Goal: Task Accomplishment & Management: Manage account settings

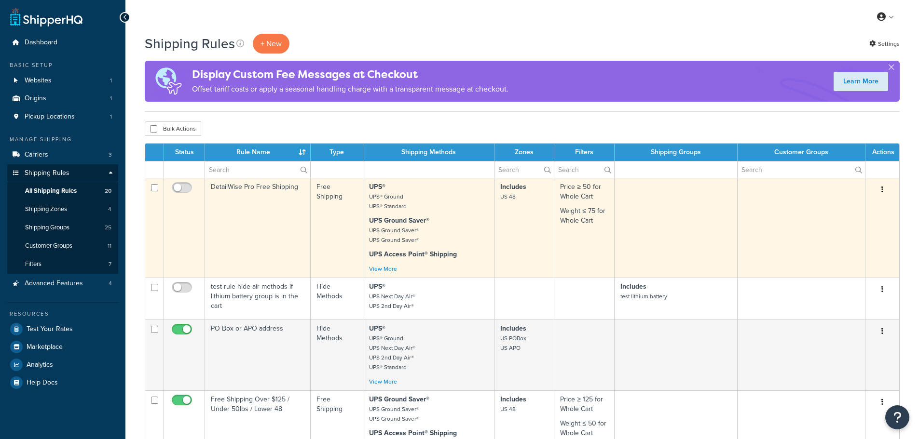
click at [388, 221] on strong "UPS Ground Saver®" at bounding box center [399, 221] width 60 height 10
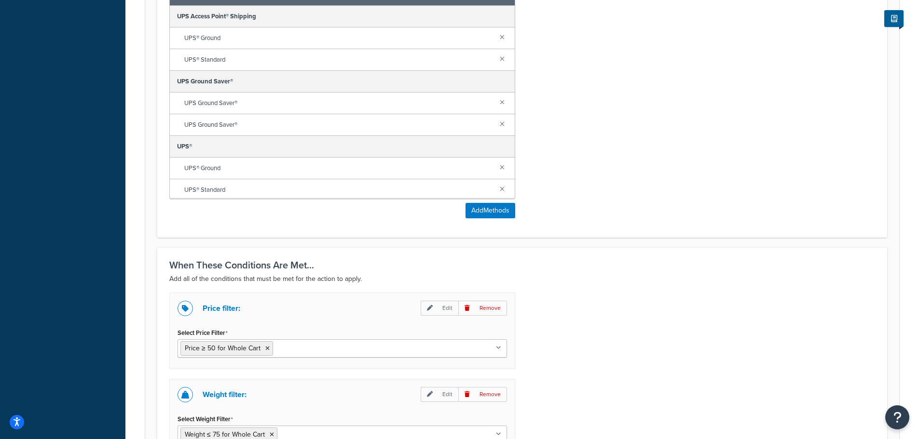
scroll to position [241, 0]
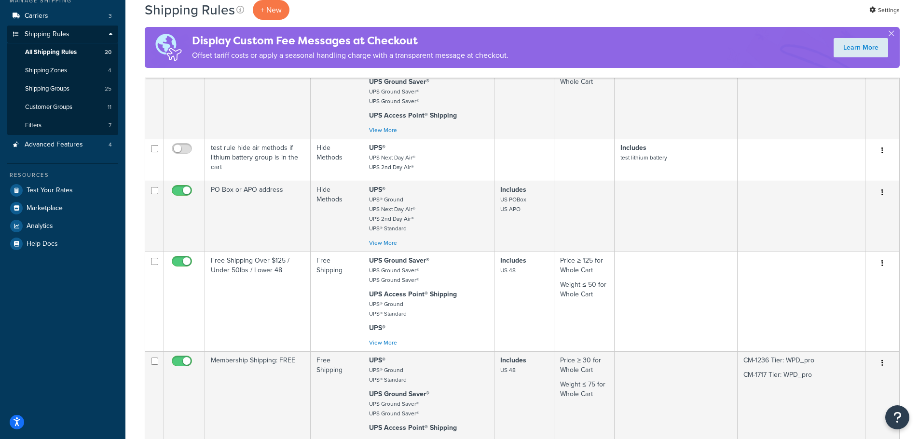
scroll to position [193, 0]
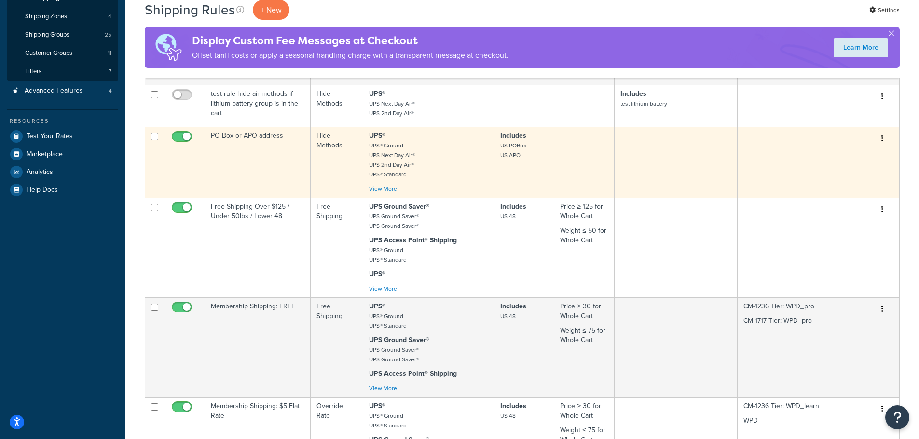
click at [268, 157] on td "PO Box or APO address" at bounding box center [258, 162] width 106 height 71
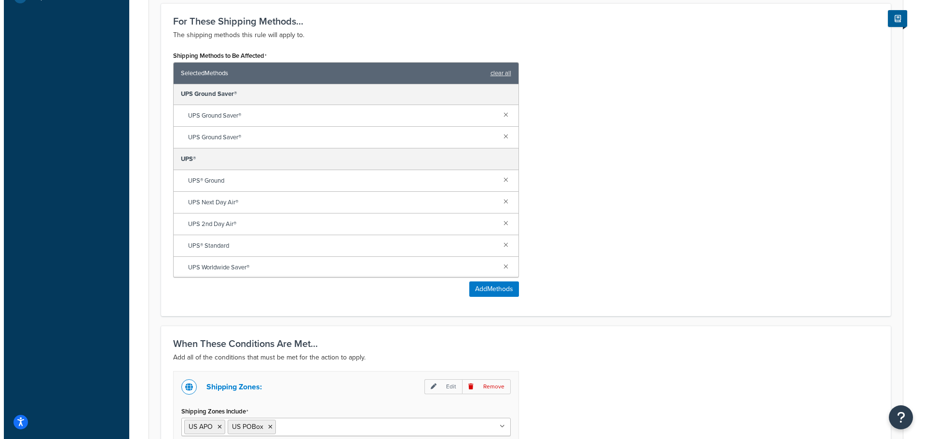
scroll to position [154, 0]
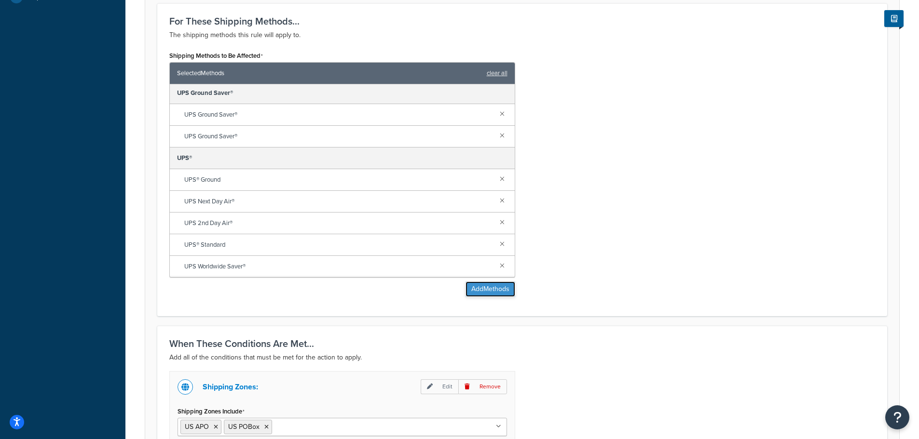
click at [488, 285] on button "Add Methods" at bounding box center [490, 289] width 50 height 15
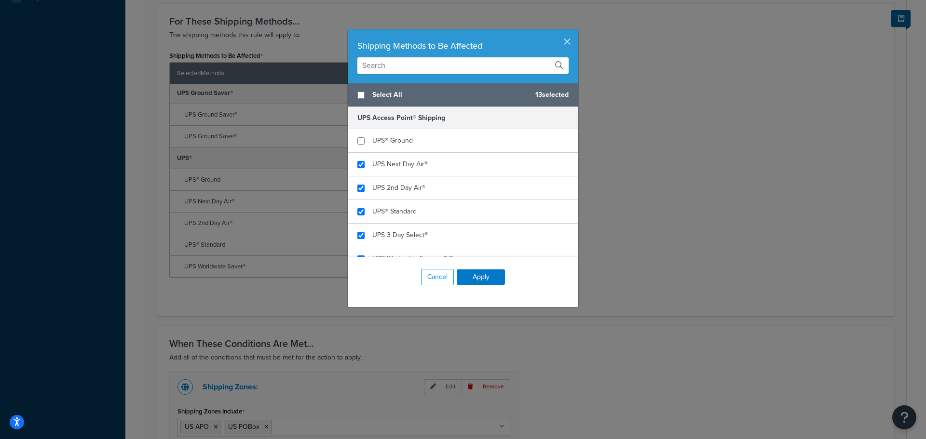
click at [383, 65] on input "text" at bounding box center [462, 65] width 211 height 16
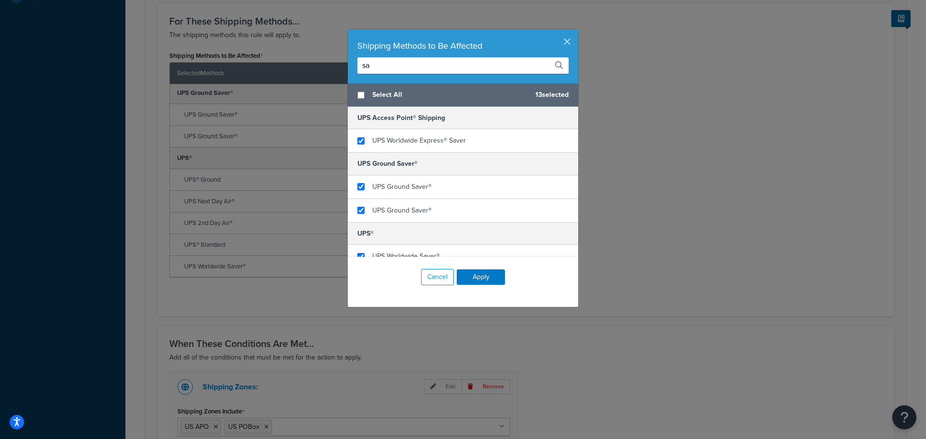
type input "s"
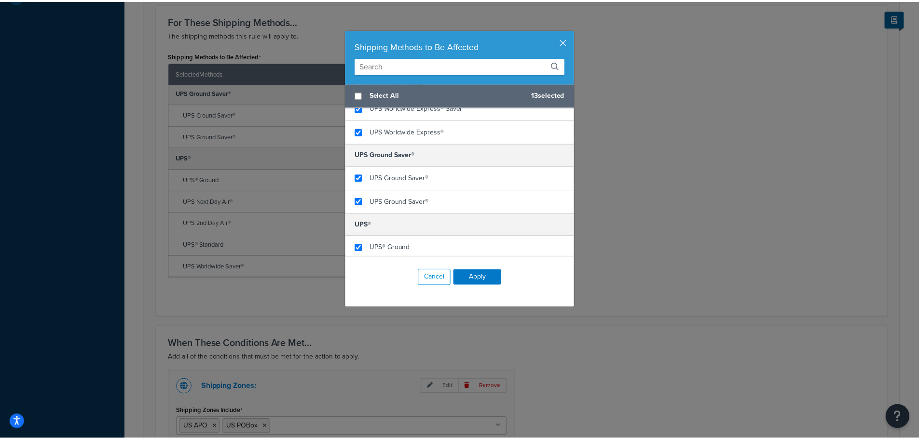
scroll to position [54, 0]
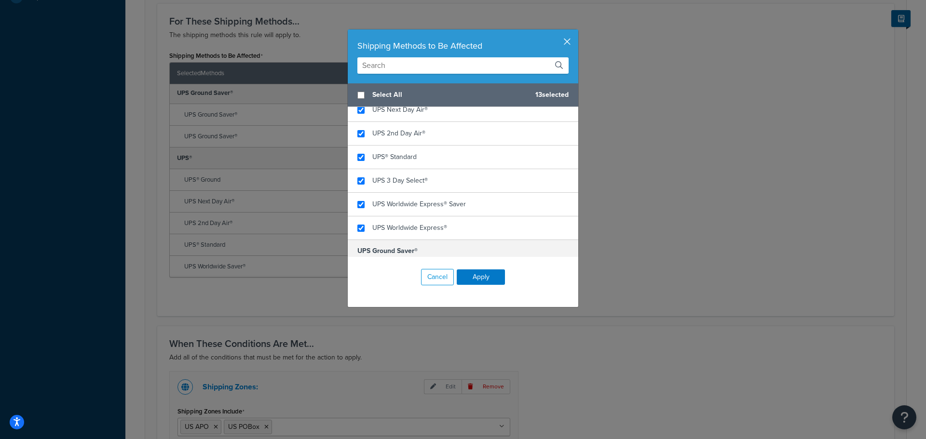
click at [576, 32] on button "button" at bounding box center [577, 30] width 2 height 2
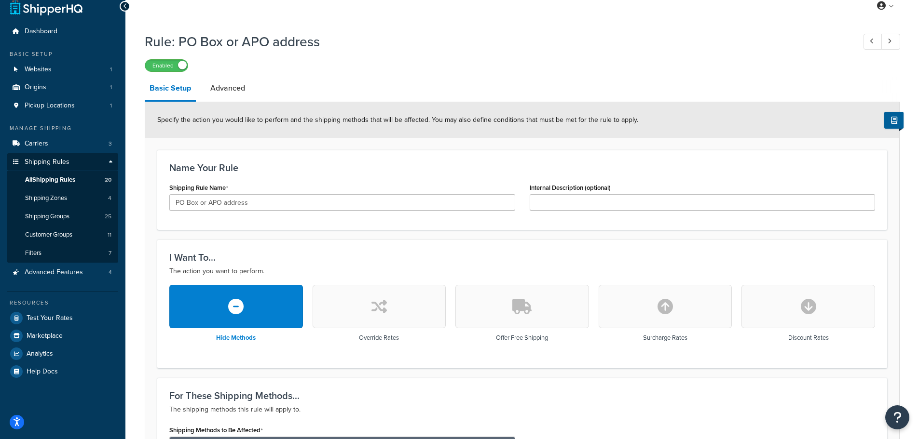
scroll to position [0, 0]
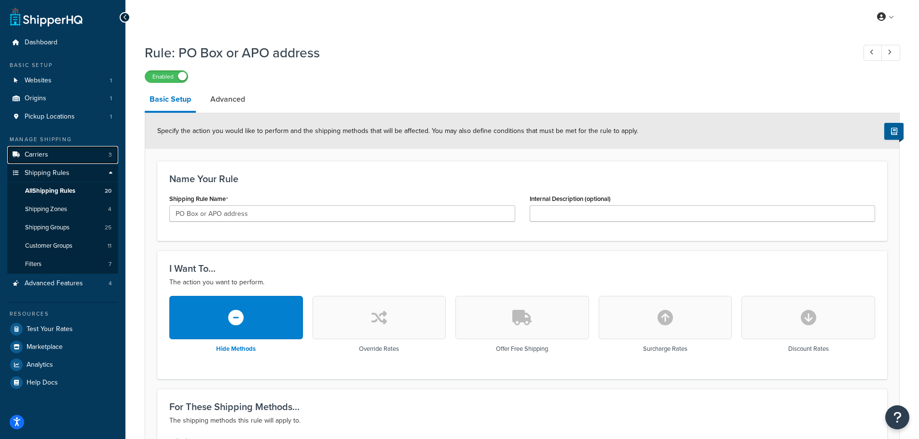
click at [57, 150] on link "Carriers 3" at bounding box center [62, 155] width 111 height 18
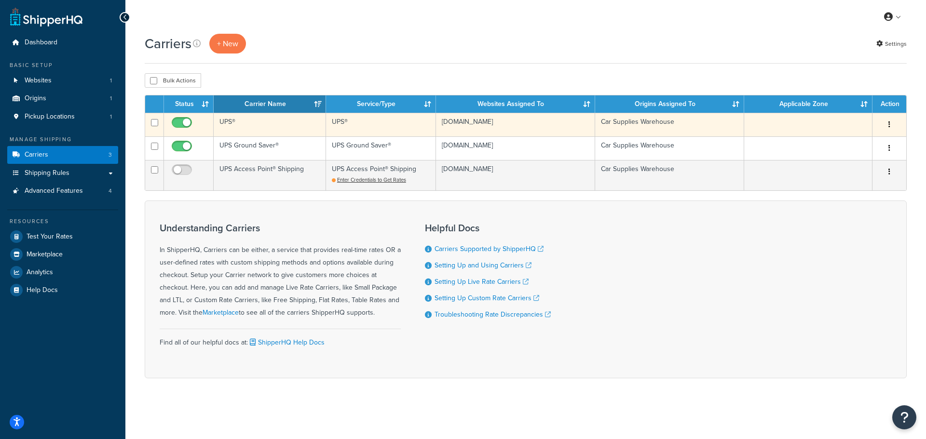
click at [886, 125] on button "button" at bounding box center [889, 124] width 14 height 15
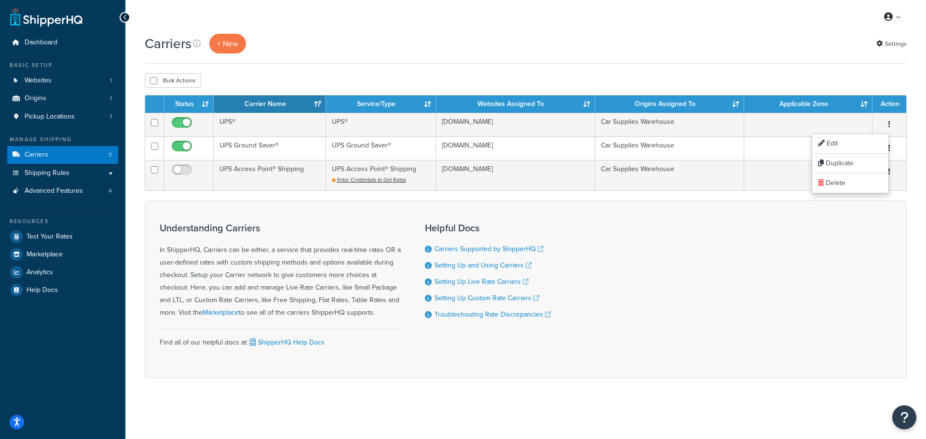
click at [742, 58] on div "Carriers + New Settings" at bounding box center [526, 49] width 762 height 30
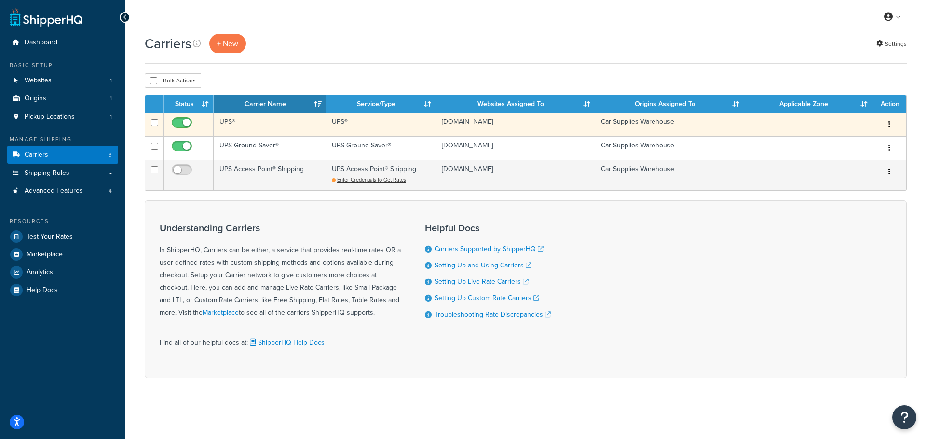
click at [271, 127] on td "UPS®" at bounding box center [270, 125] width 112 height 24
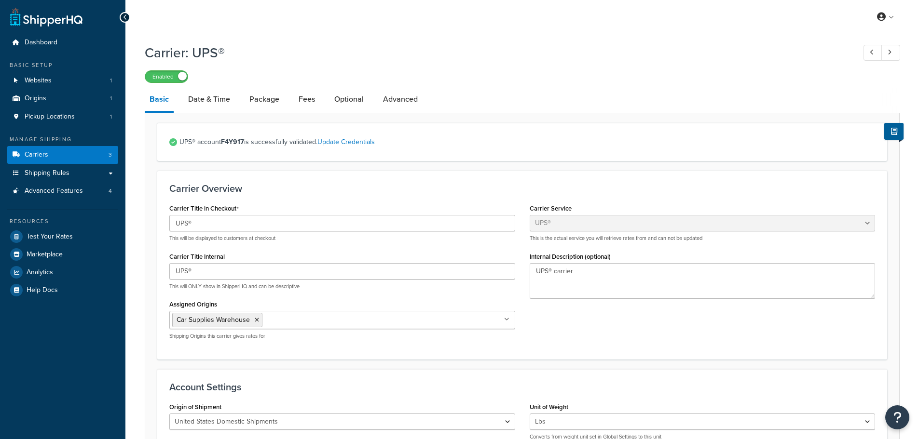
select select "ups"
click at [218, 100] on link "Date & Time" at bounding box center [209, 99] width 52 height 23
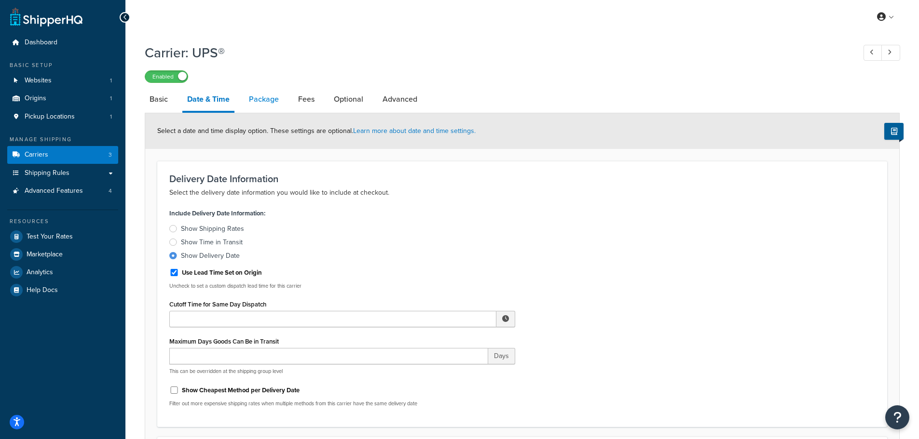
click at [271, 101] on link "Package" at bounding box center [264, 99] width 40 height 23
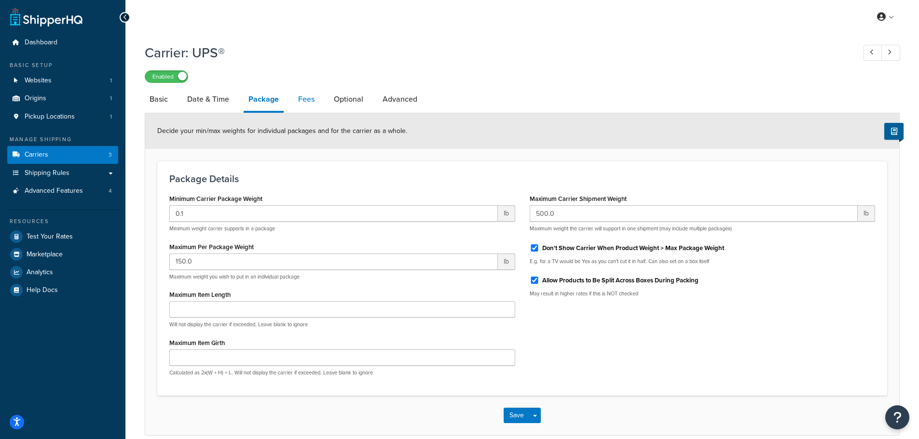
click at [306, 96] on link "Fees" at bounding box center [306, 99] width 26 height 23
select select "AFTER"
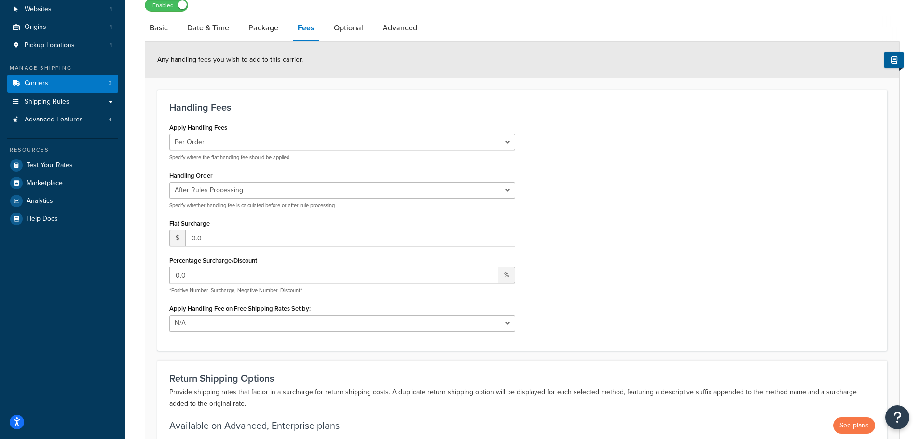
scroll to position [48, 0]
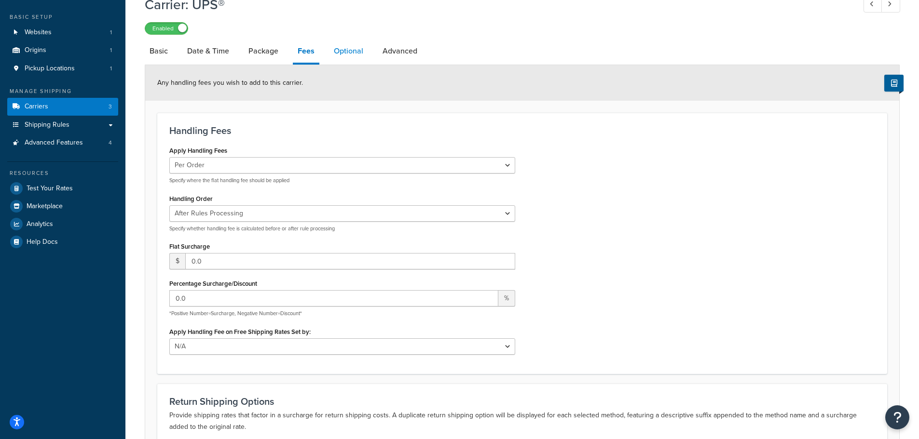
click at [354, 49] on link "Optional" at bounding box center [348, 51] width 39 height 23
select select "residential"
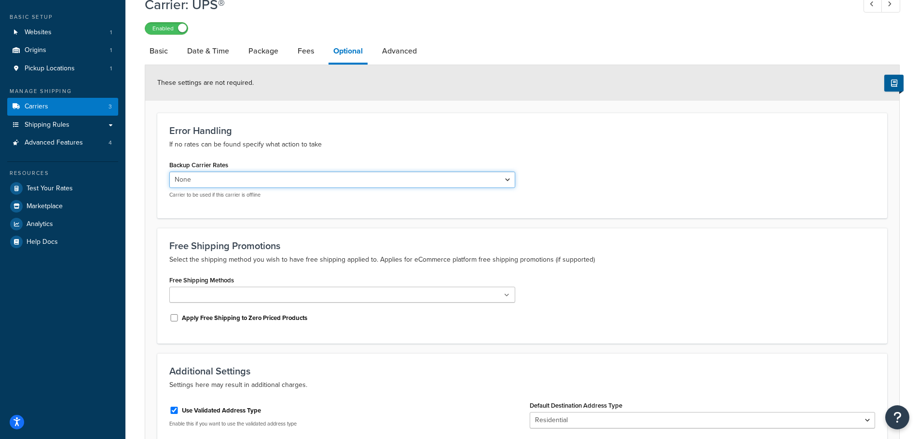
click at [370, 180] on select "None UPS Ground Saver® UPS Access Point® Shipping" at bounding box center [342, 180] width 346 height 16
select select "162209"
click at [169, 172] on select "None UPS Ground Saver® UPS Access Point® Shipping" at bounding box center [342, 180] width 346 height 16
click at [588, 210] on div "Error Handling If no rates can be found specify what action to take Backup Carr…" at bounding box center [522, 165] width 730 height 105
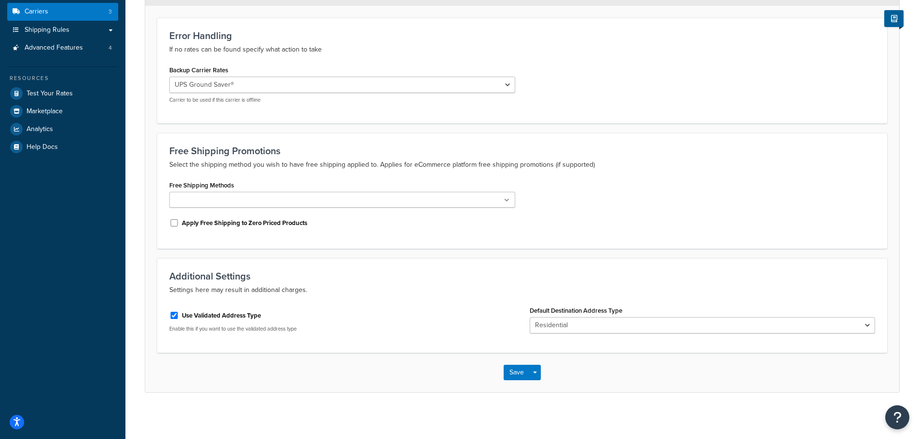
scroll to position [145, 0]
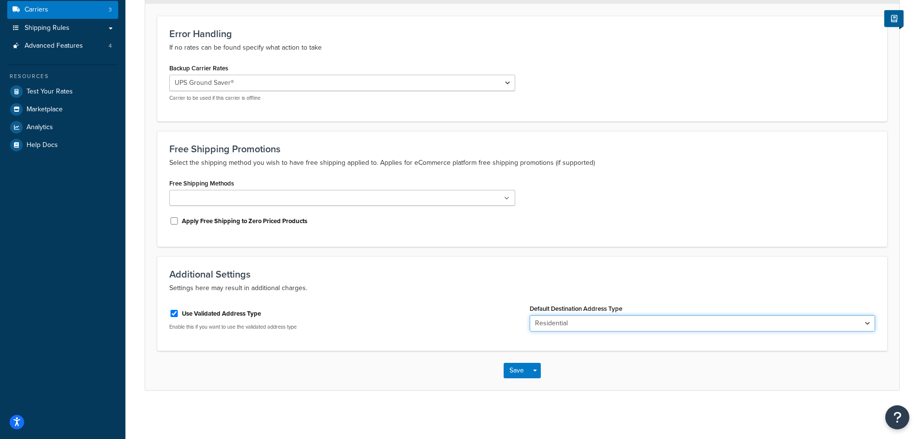
click at [580, 319] on select "Business Residential" at bounding box center [702, 323] width 346 height 16
click at [435, 307] on div "Use Validated Address Type" at bounding box center [342, 313] width 346 height 14
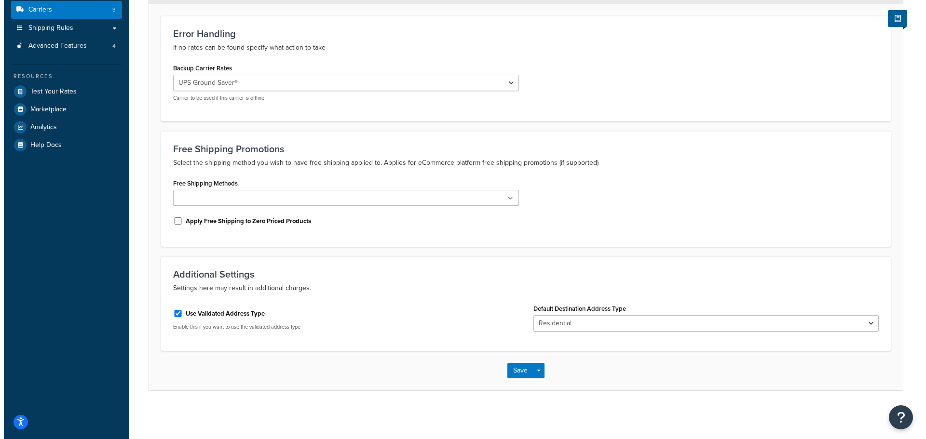
scroll to position [0, 0]
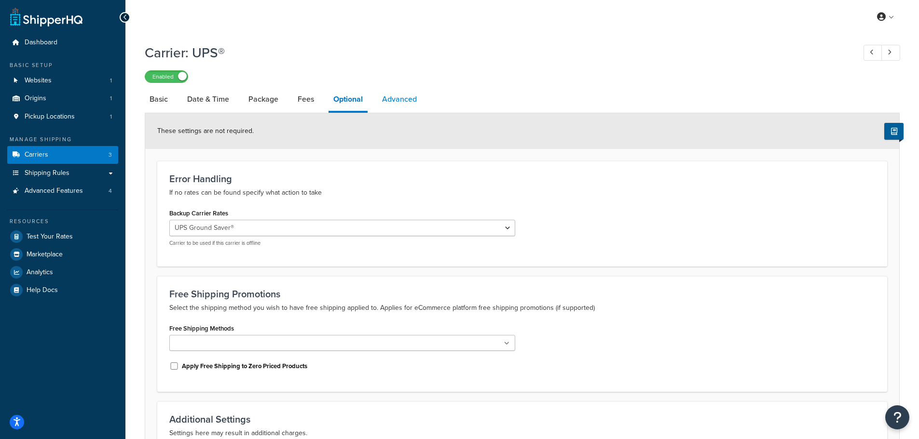
click at [398, 97] on link "Advanced" at bounding box center [399, 99] width 44 height 23
select select "false"
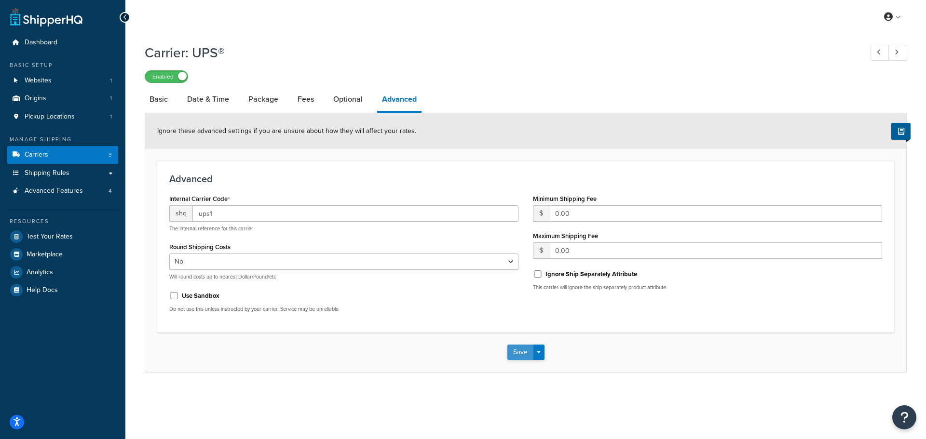
click at [522, 350] on button "Save" at bounding box center [520, 352] width 26 height 15
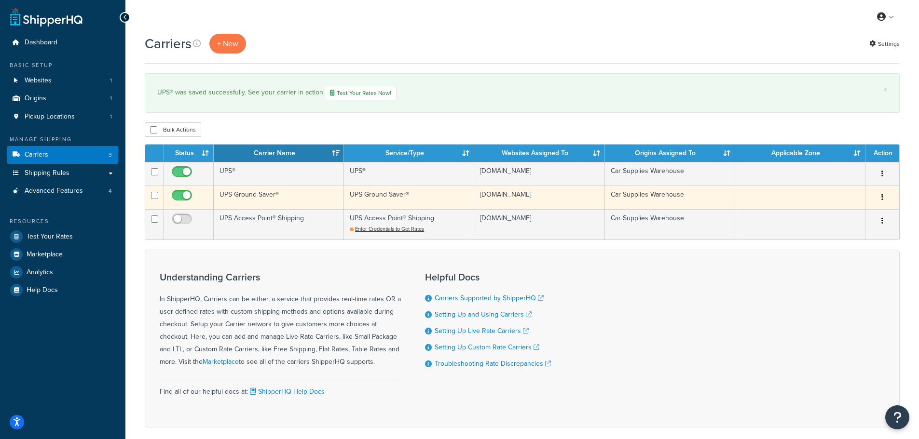
click at [284, 194] on td "UPS Ground Saver®" at bounding box center [279, 198] width 130 height 24
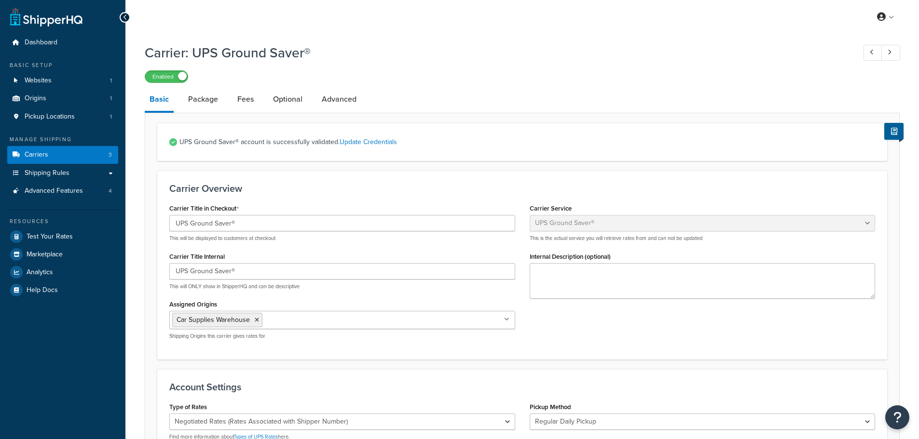
select select "surePost"
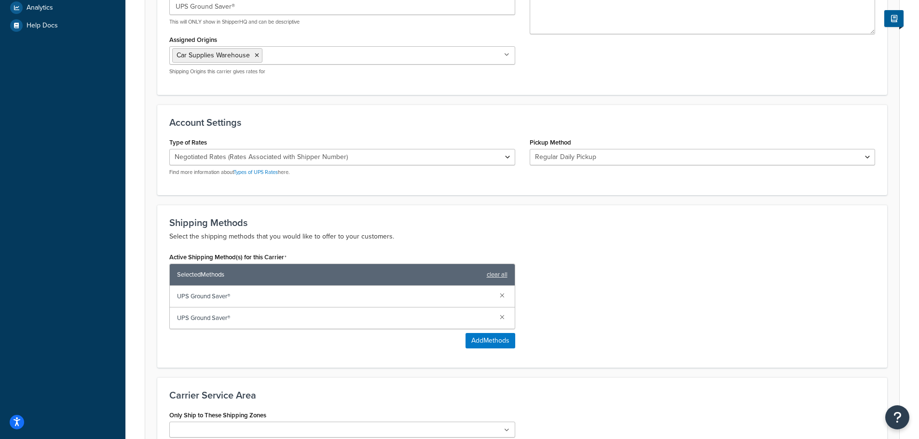
scroll to position [289, 0]
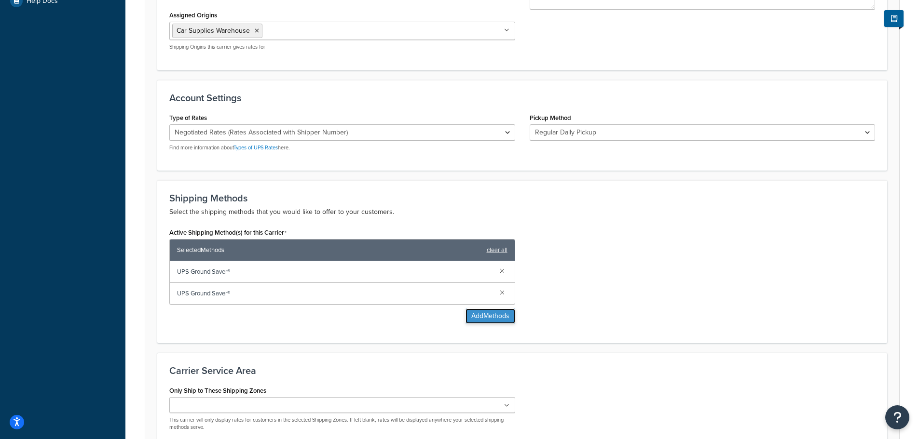
click at [487, 313] on button "Add Methods" at bounding box center [490, 316] width 50 height 15
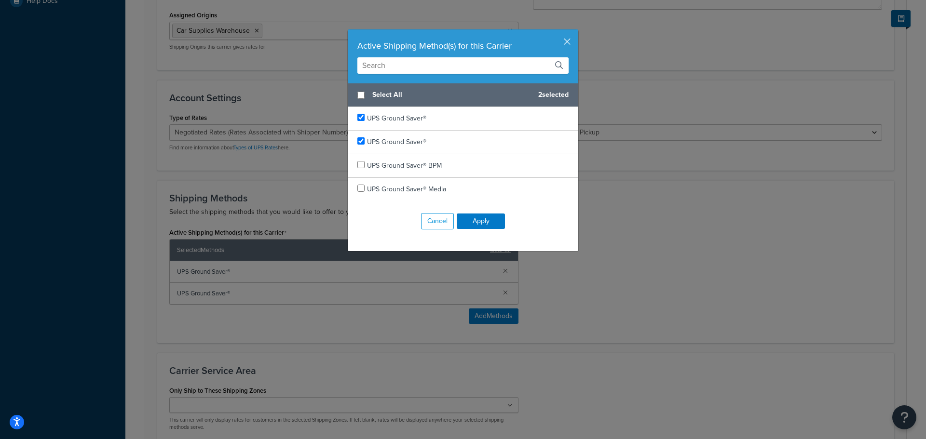
click at [629, 321] on div "Active Shipping Method(s) for this Carrier Select All 2 selected UPS Ground Sav…" at bounding box center [463, 219] width 926 height 439
click at [428, 219] on button "Cancel" at bounding box center [437, 221] width 33 height 16
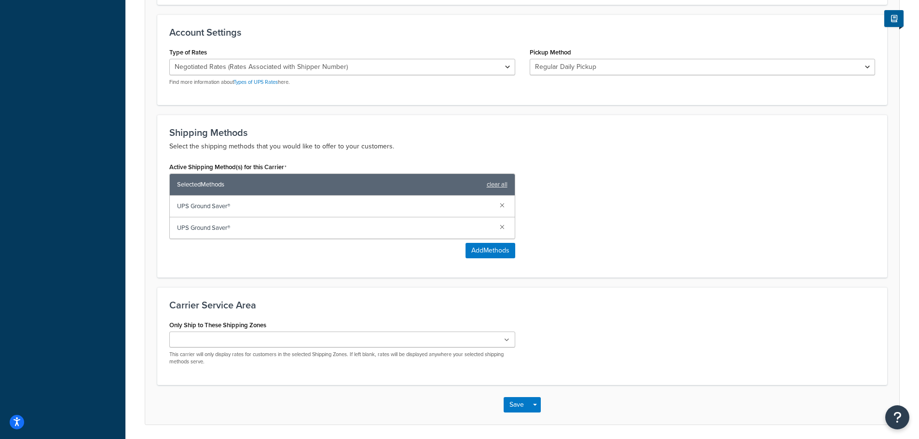
scroll to position [341, 0]
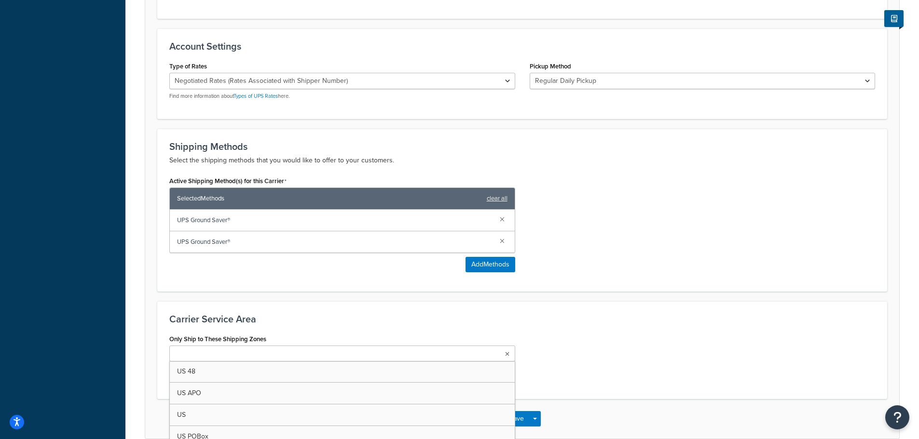
click at [506, 353] on icon at bounding box center [507, 355] width 4 height 6
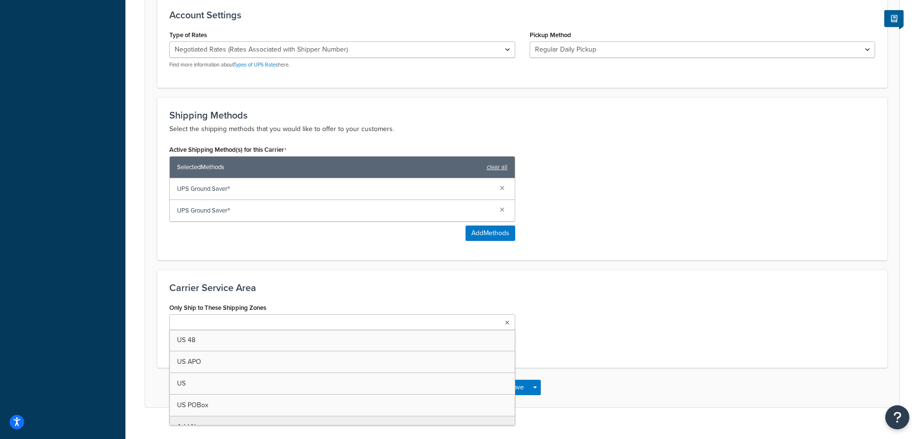
scroll to position [389, 0]
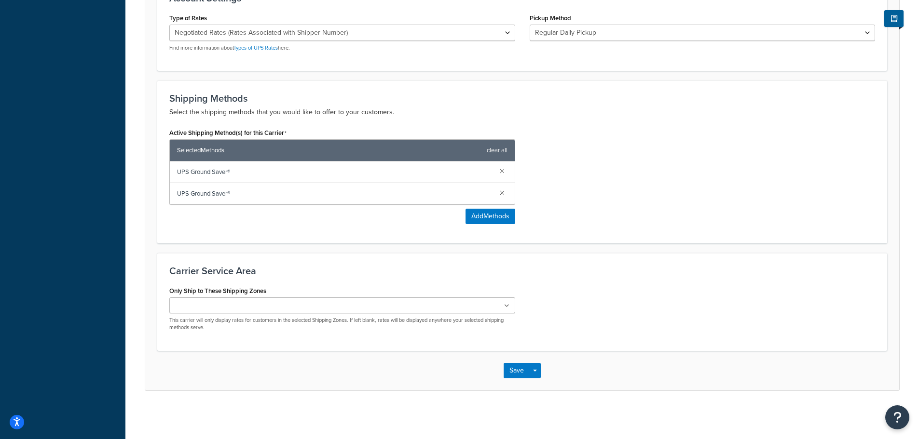
click at [526, 261] on div "Carrier Service Area Only Ship to These Shipping Zones US 48 US APO US US POBox…" at bounding box center [522, 302] width 730 height 98
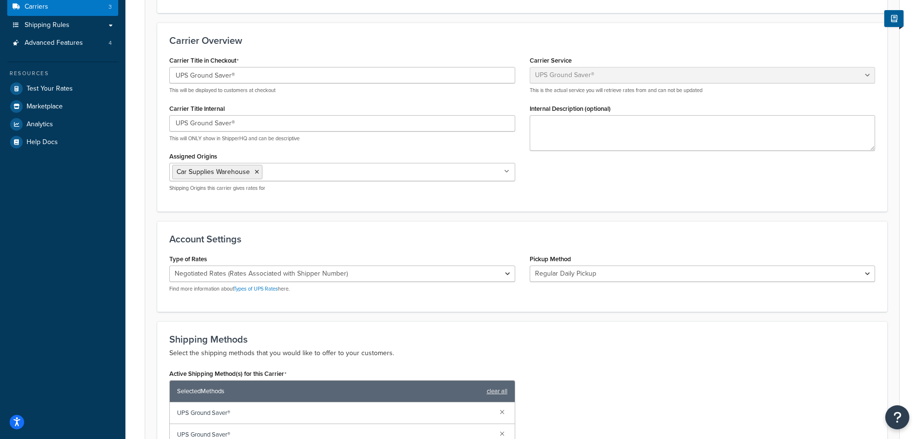
scroll to position [0, 0]
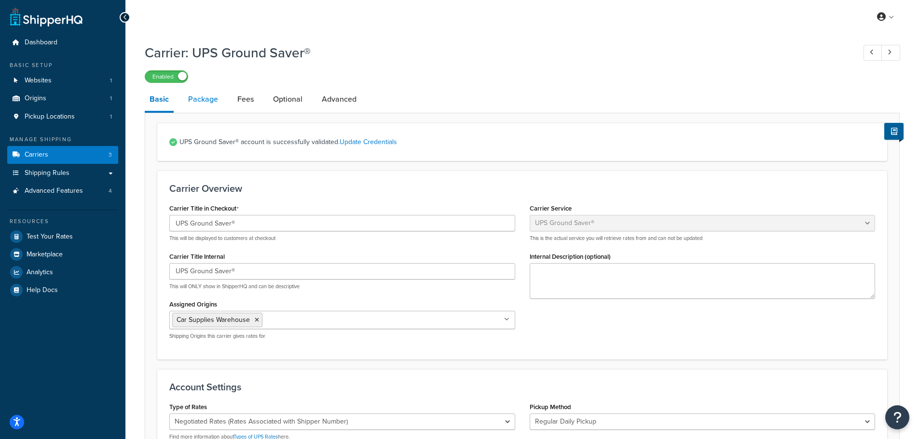
click at [203, 99] on link "Package" at bounding box center [203, 99] width 40 height 23
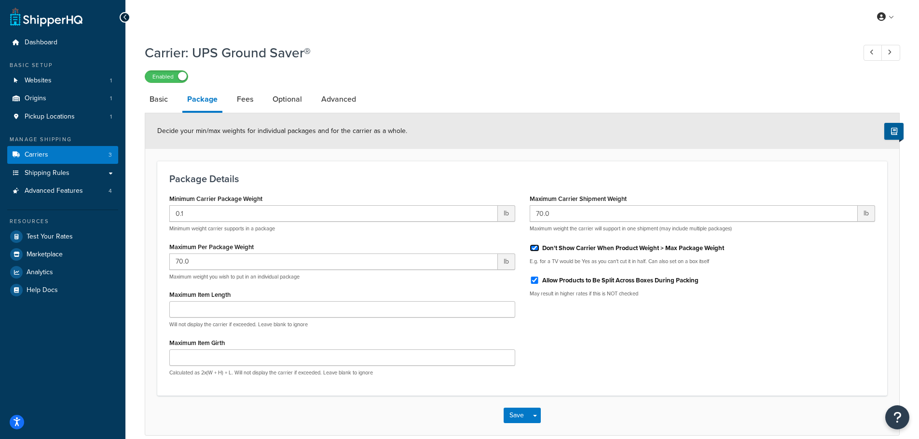
click at [534, 249] on input "Don't Show Carrier When Product Weight > Max Package Weight" at bounding box center [534, 247] width 10 height 7
checkbox input "false"
click at [248, 101] on link "Fees" at bounding box center [245, 99] width 26 height 23
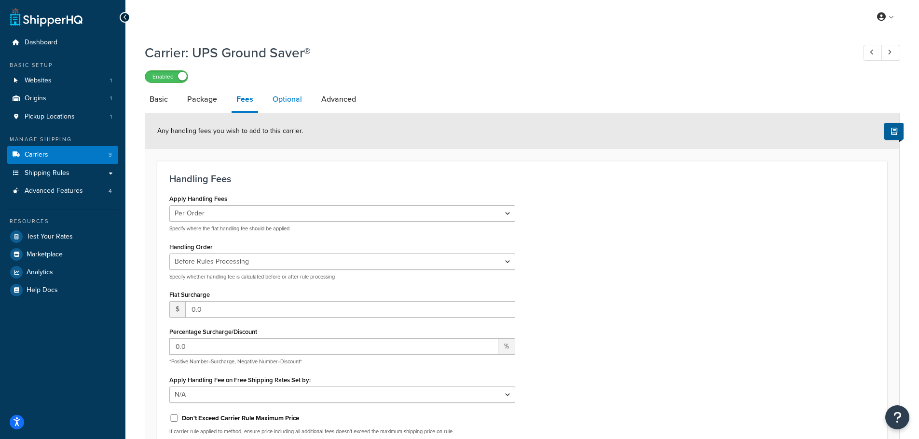
click at [283, 102] on link "Optional" at bounding box center [287, 99] width 39 height 23
select select "residential"
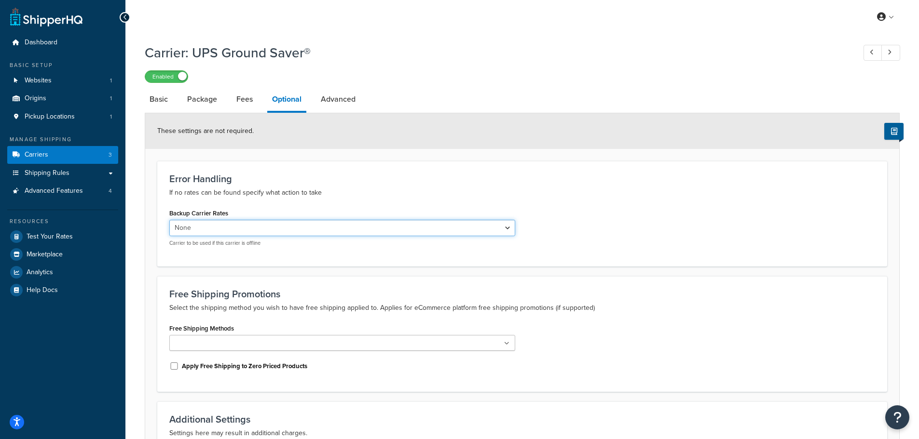
click at [326, 232] on select "None UPS® UPS Access Point® Shipping" at bounding box center [342, 228] width 346 height 16
select select "161948"
click at [169, 220] on select "None UPS® UPS Access Point® Shipping" at bounding box center [342, 228] width 346 height 16
click at [568, 248] on div "Backup Carrier Rates None UPS® UPS Access Point® Shipping Carrier to be used if…" at bounding box center [522, 230] width 720 height 48
click at [336, 96] on link "Advanced" at bounding box center [338, 99] width 44 height 23
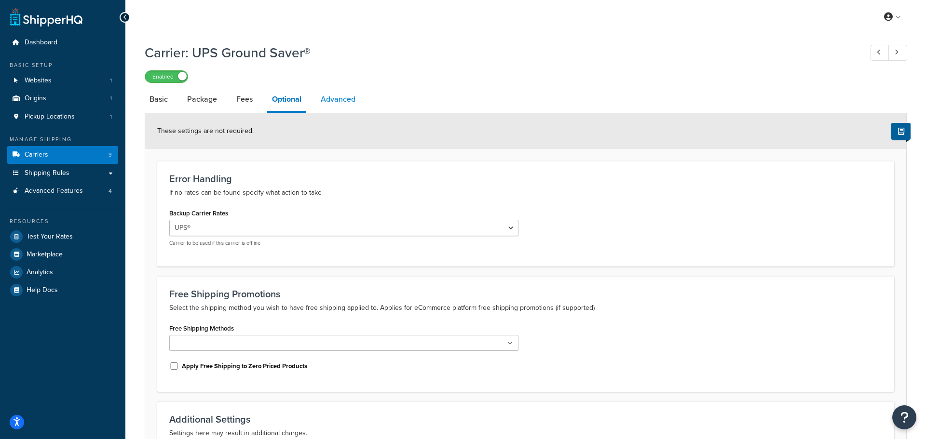
select select "false"
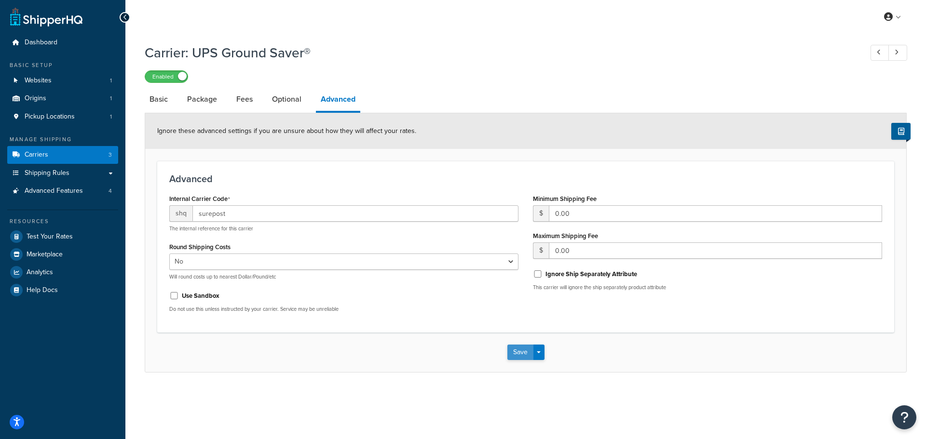
click at [515, 352] on button "Save" at bounding box center [520, 352] width 26 height 15
